Goal: Task Accomplishment & Management: Manage account settings

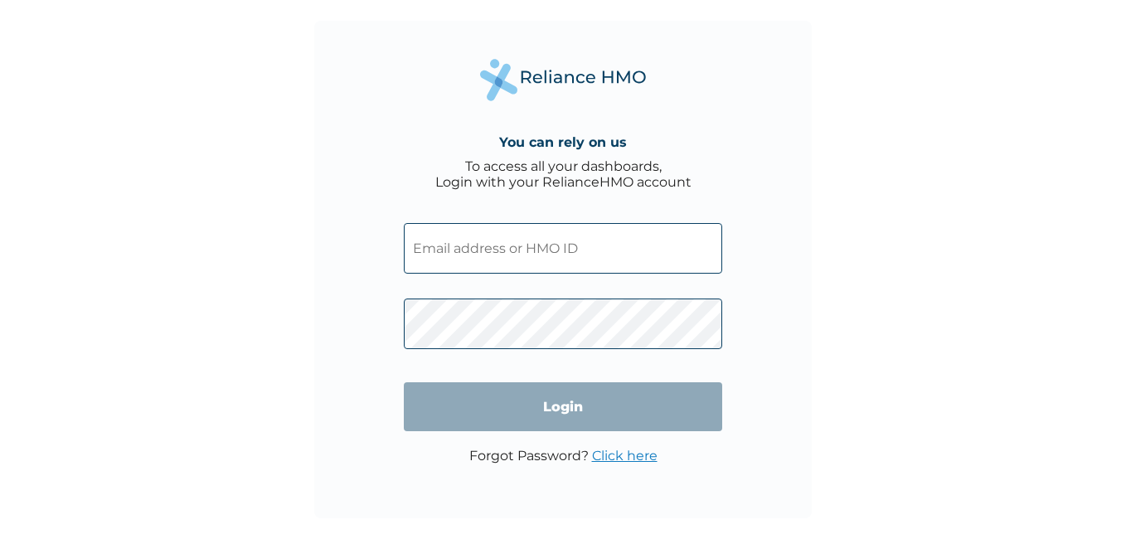
click at [515, 241] on input "text" at bounding box center [563, 248] width 319 height 51
paste input "PPY/10527/A"
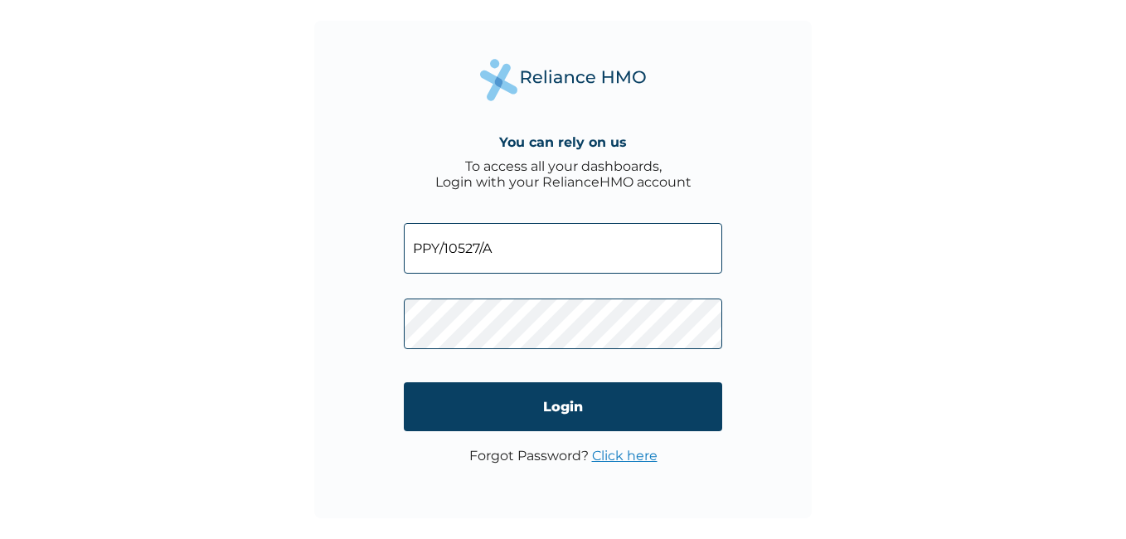
type input "PPY/10527/A"
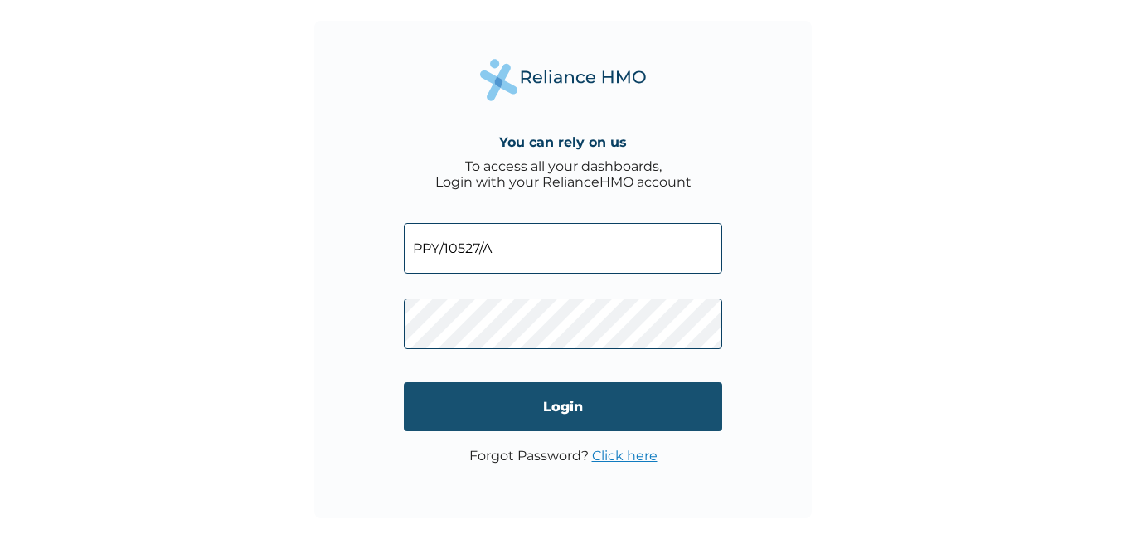
click at [566, 405] on input "Login" at bounding box center [563, 406] width 319 height 49
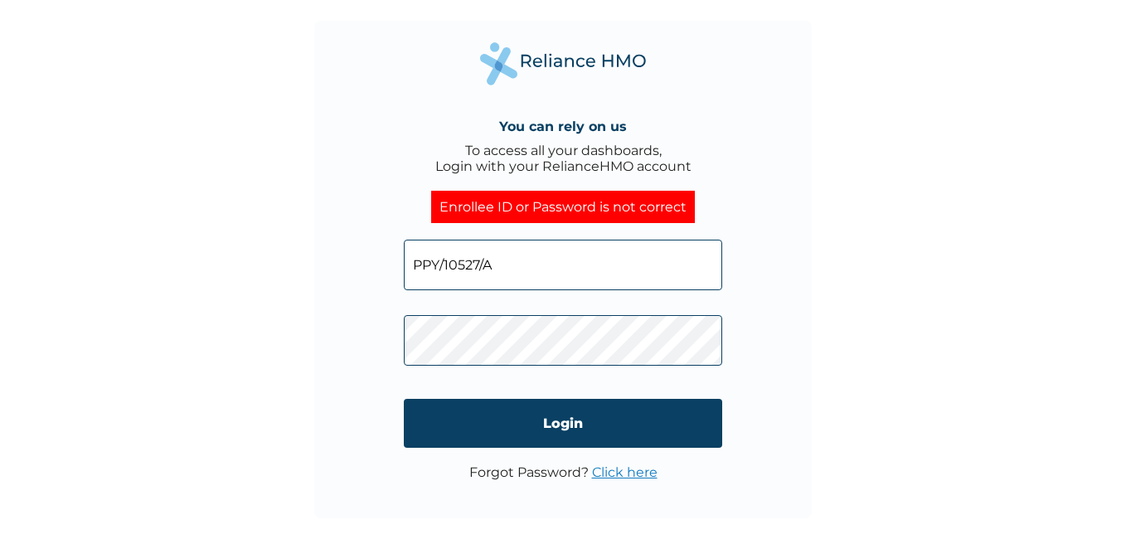
click at [608, 472] on link "Click here" at bounding box center [625, 473] width 66 height 16
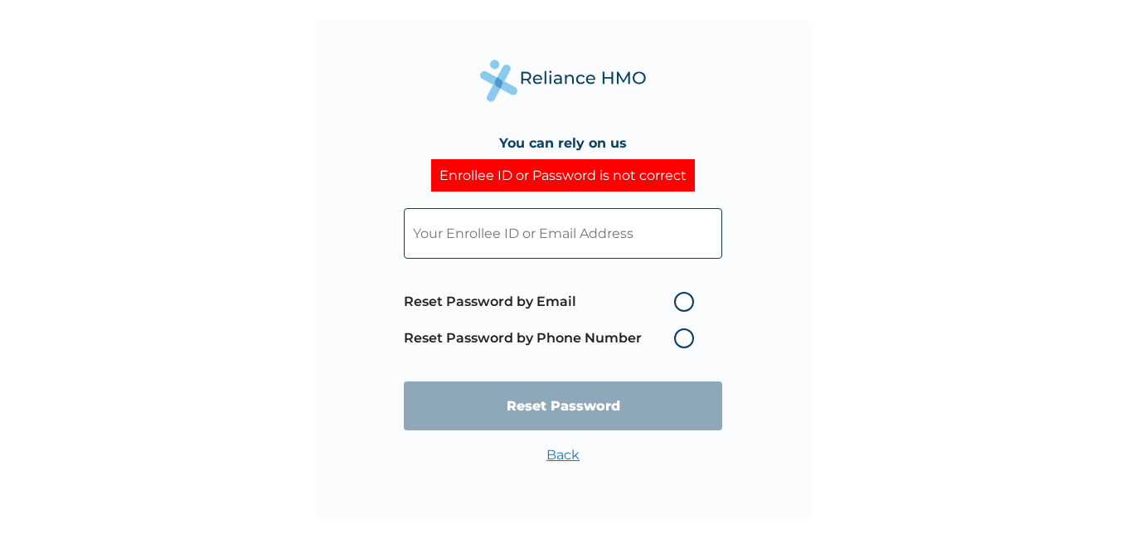
click at [684, 340] on label "Reset Password by Phone Number" at bounding box center [553, 338] width 299 height 20
click at [567, 234] on input "text" at bounding box center [563, 233] width 319 height 51
click at [381, 276] on div "You can rely on us Enrollee ID or Password is not correct Reset Password by Ema…" at bounding box center [563, 270] width 498 height 498
click at [679, 336] on label "Reset Password by Phone Number" at bounding box center [553, 338] width 299 height 20
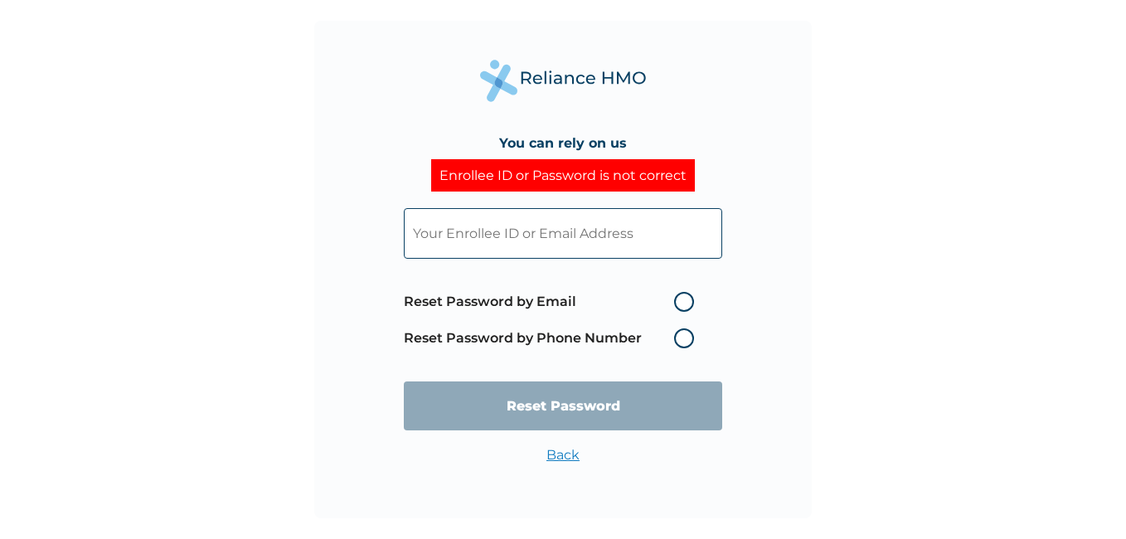
click at [679, 336] on label "Reset Password by Phone Number" at bounding box center [553, 338] width 299 height 20
click at [686, 304] on label "Reset Password by Email" at bounding box center [553, 302] width 299 height 20
click at [678, 304] on input "Reset Password by Email" at bounding box center [664, 302] width 27 height 27
radio input "true"
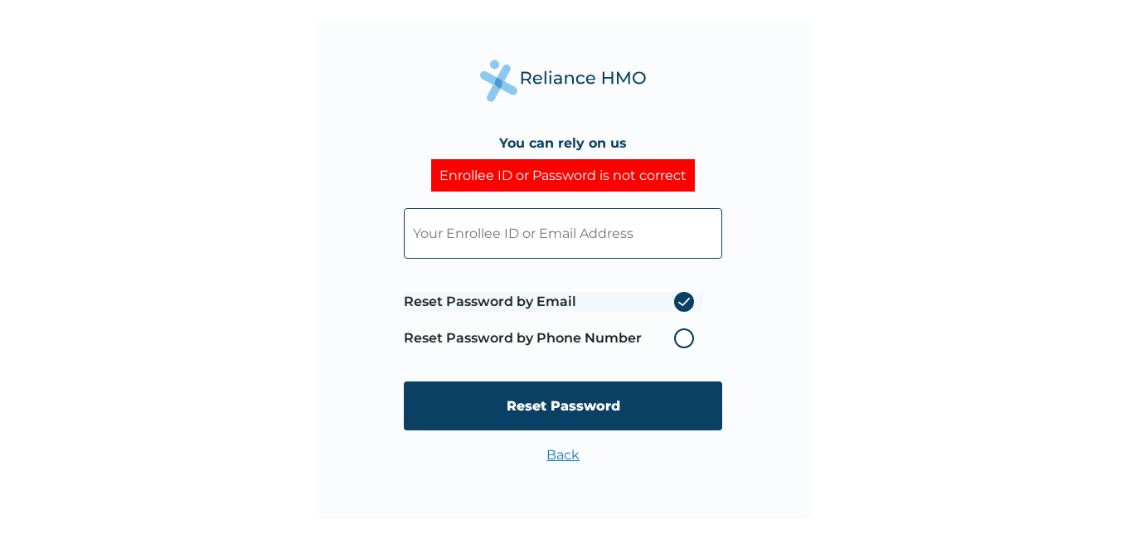
click at [684, 338] on label "Reset Password by Phone Number" at bounding box center [553, 338] width 299 height 20
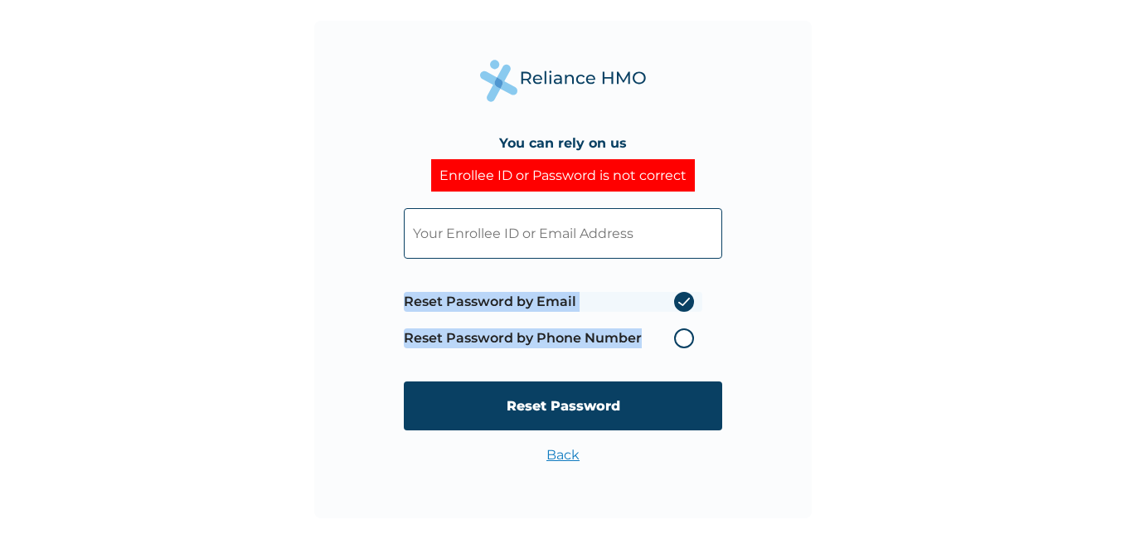
click at [684, 338] on label "Reset Password by Phone Number" at bounding box center [553, 338] width 299 height 20
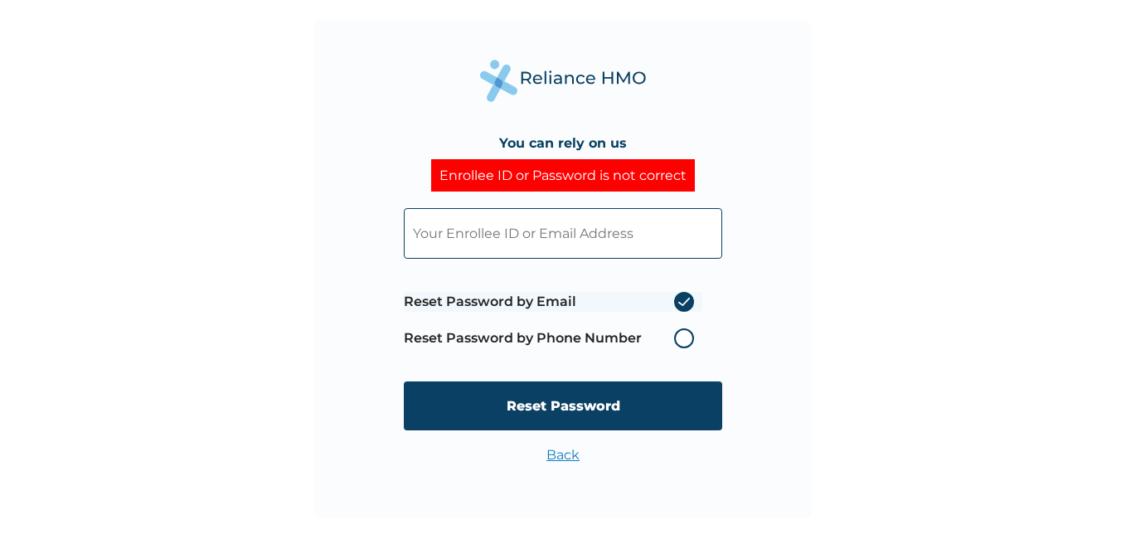
click at [599, 232] on input "text" at bounding box center [563, 233] width 319 height 51
click at [512, 241] on input "text" at bounding box center [563, 233] width 319 height 51
paste input "[EMAIL_ADDRESS][DOMAIN_NAME]"
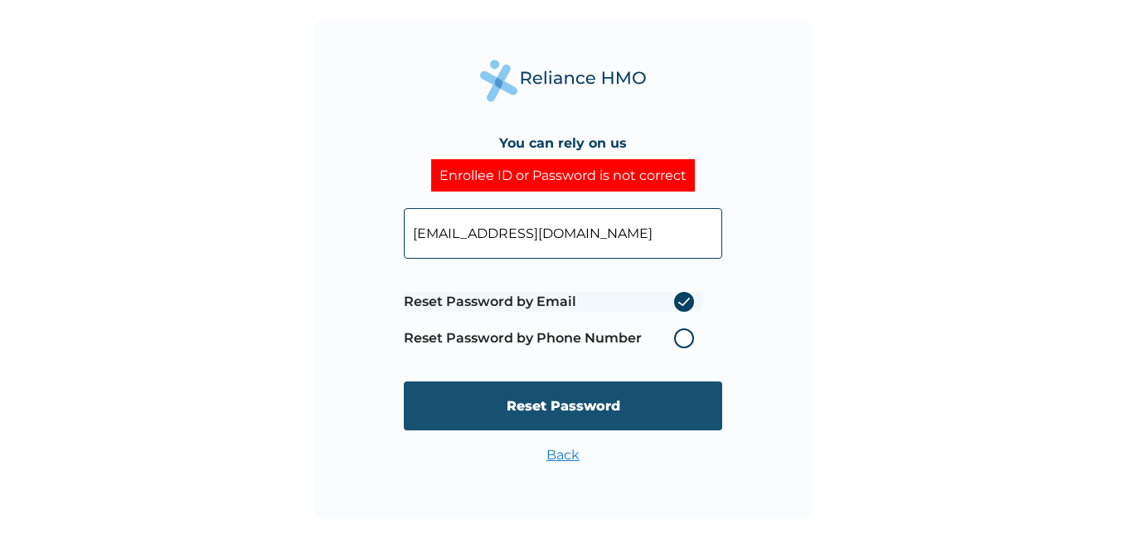
type input "[EMAIL_ADDRESS][DOMAIN_NAME]"
click at [557, 406] on input "Reset Password" at bounding box center [563, 406] width 319 height 49
